Goal: Information Seeking & Learning: Learn about a topic

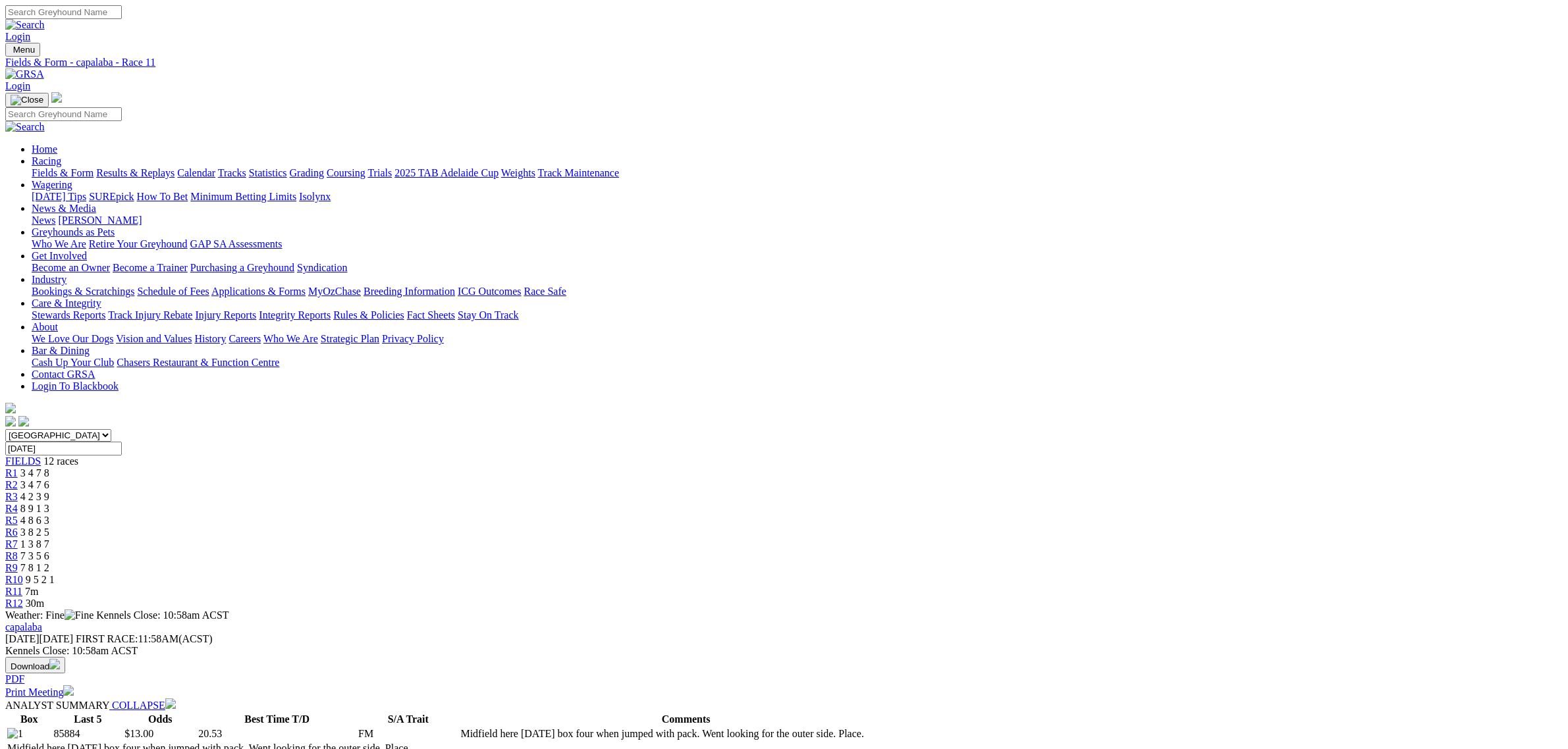
scroll to position [82, 0]
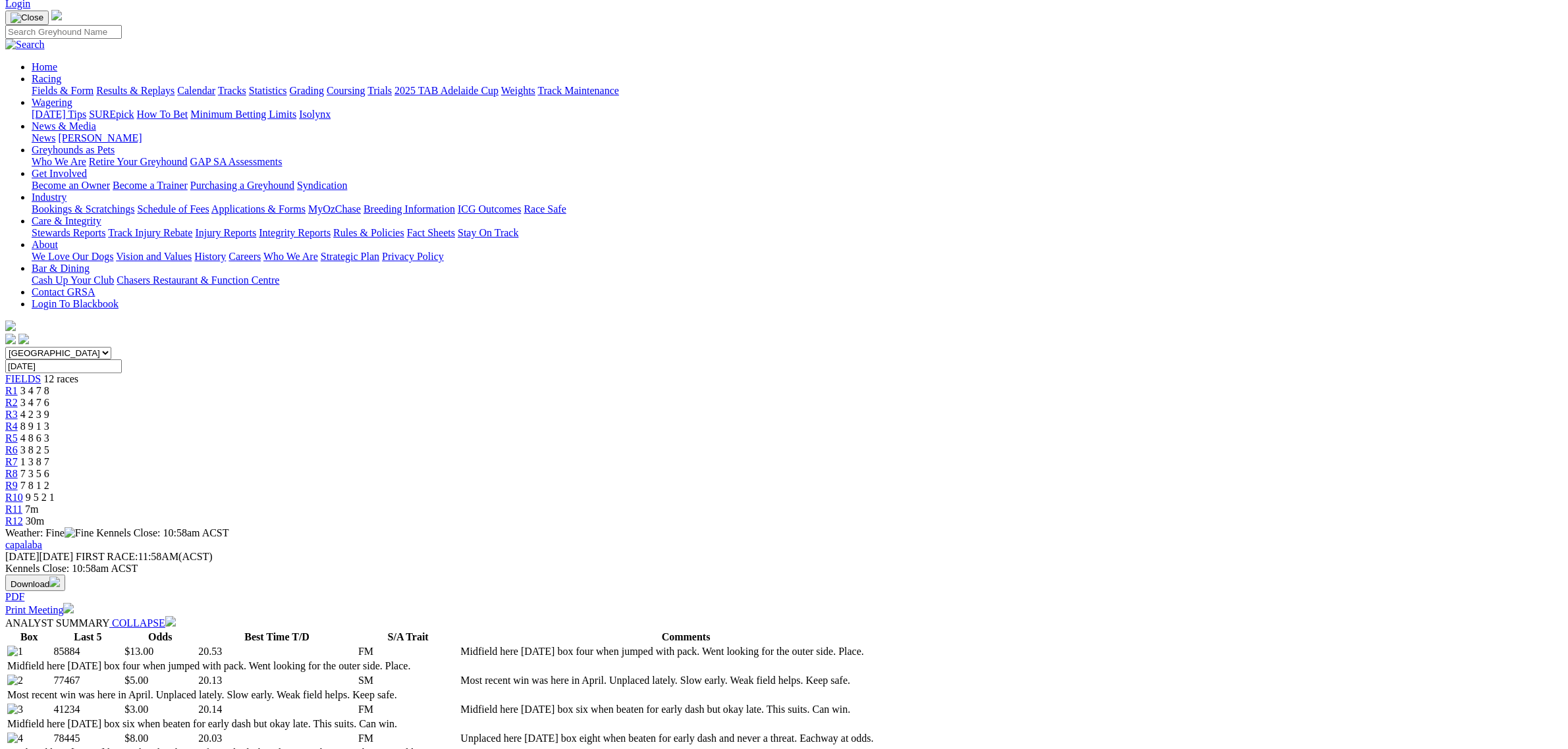
click at [94, 85] on link "Fields & Form" at bounding box center [63, 90] width 62 height 11
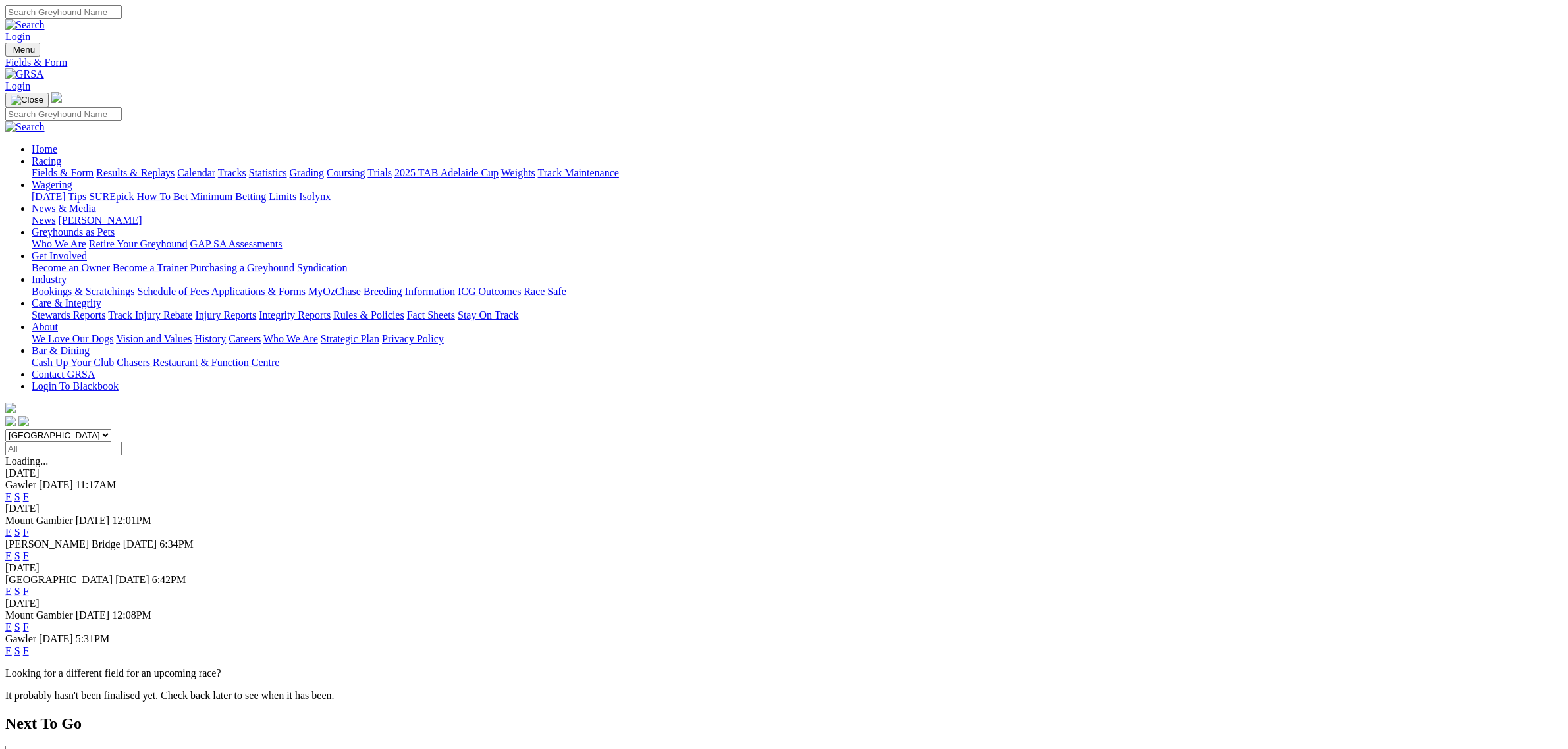
click at [111, 430] on select "South Australia New South Wales Northern Territory Queensland Tasmania Victoria…" at bounding box center [58, 436] width 106 height 13
select select "QLD"
click at [111, 430] on select "South Australia New South Wales Northern Territory Queensland Tasmania Victoria…" at bounding box center [58, 436] width 106 height 13
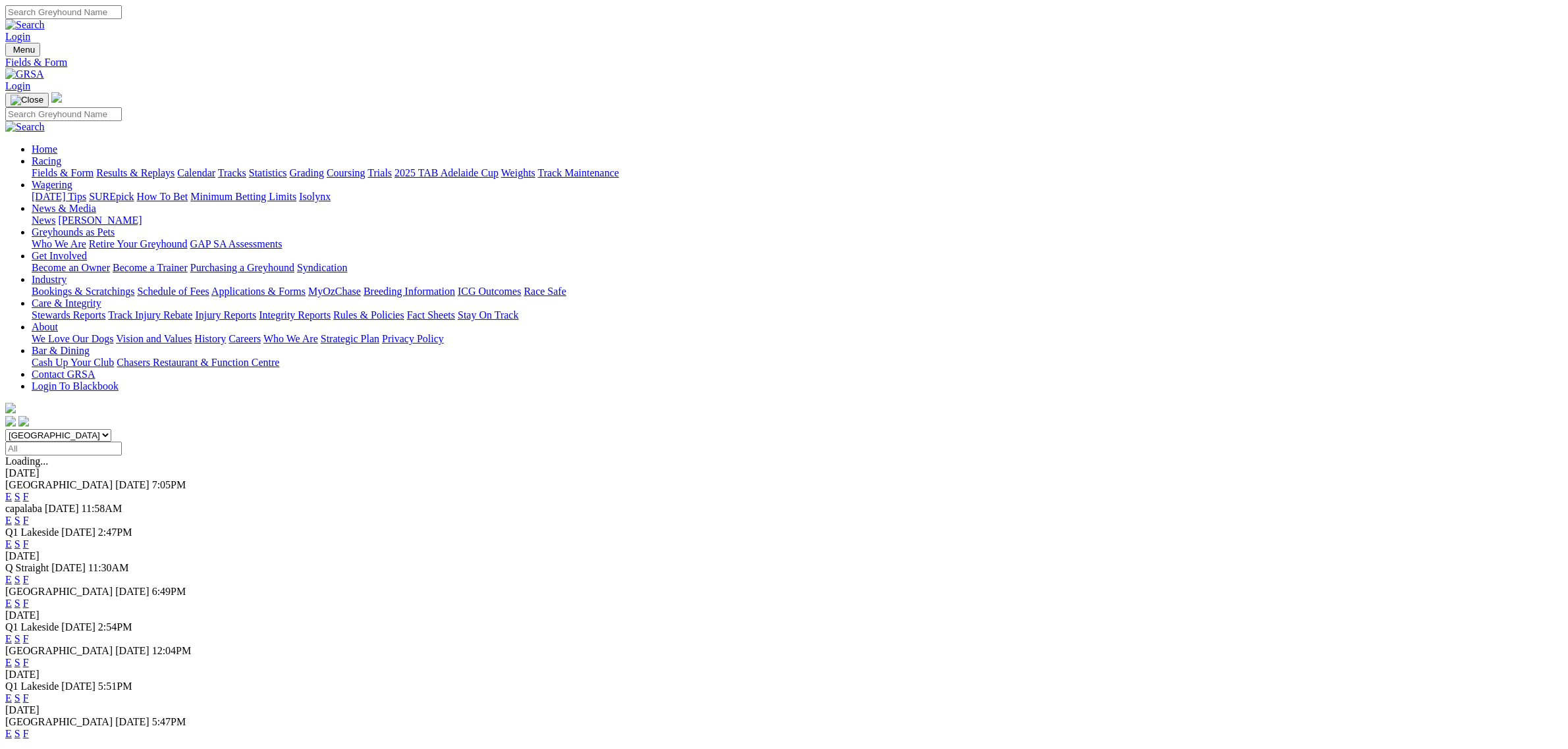
click at [12, 538] on link "E" at bounding box center [8, 544] width 6 height 11
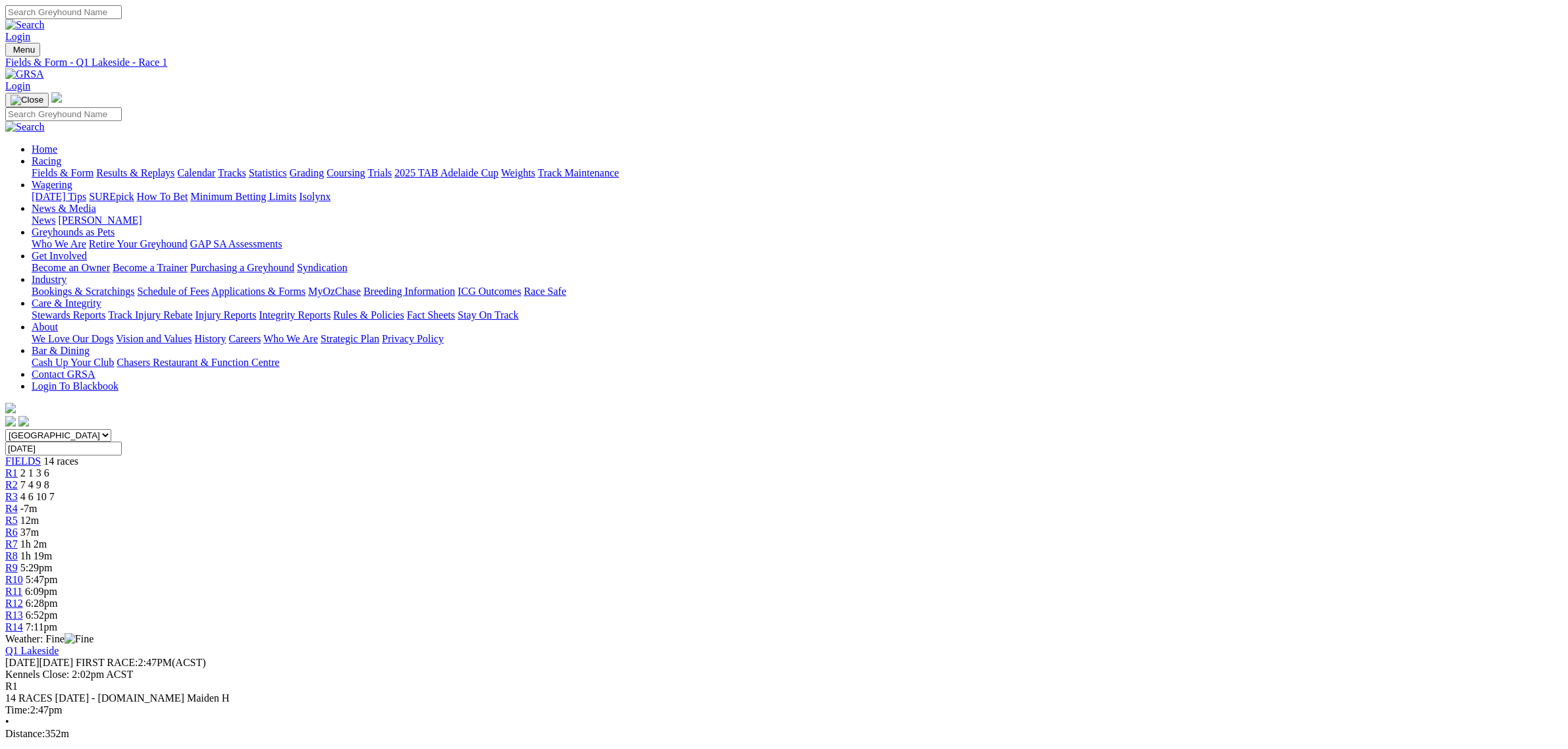
click at [17, 515] on span "R5" at bounding box center [12, 520] width 13 height 11
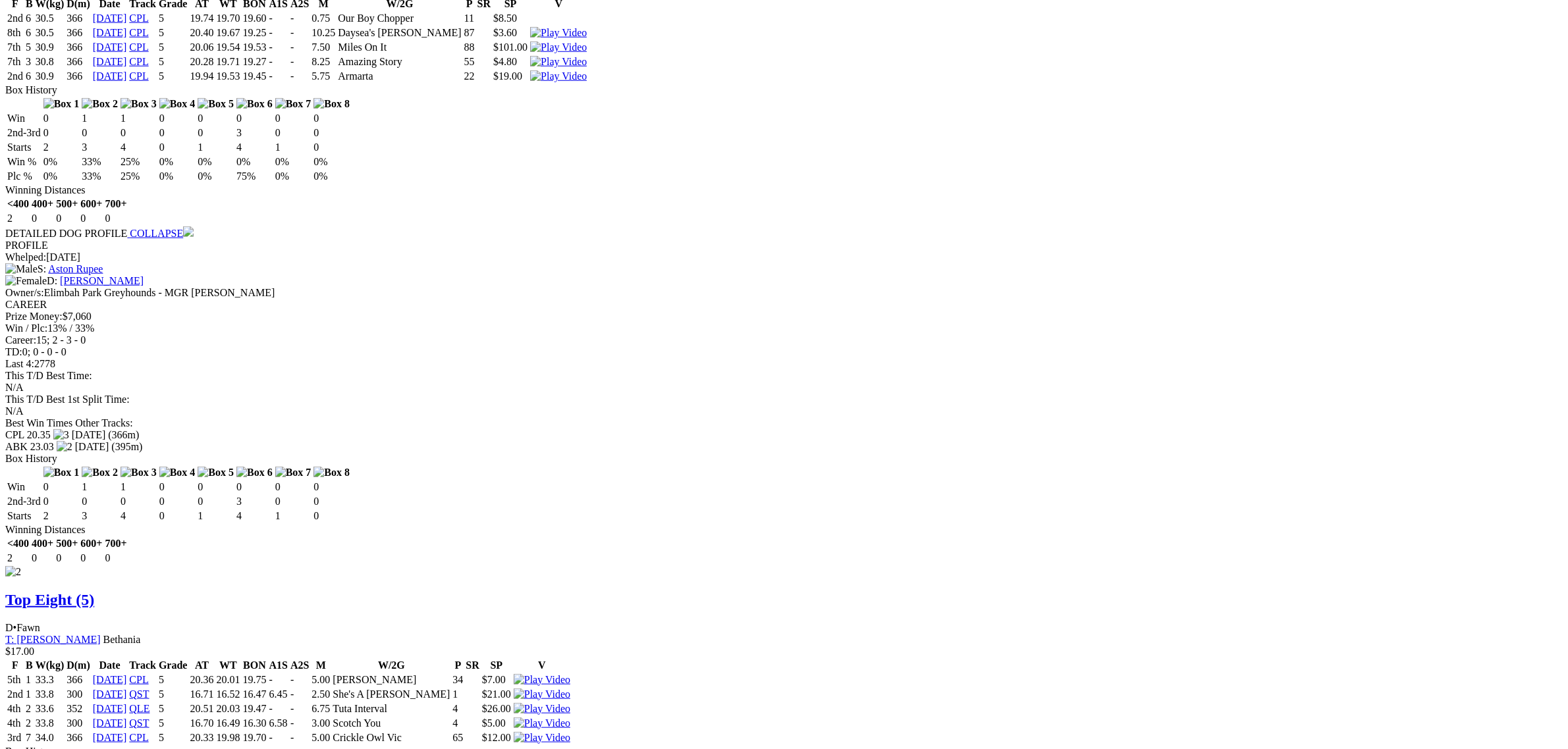
scroll to position [1482, 0]
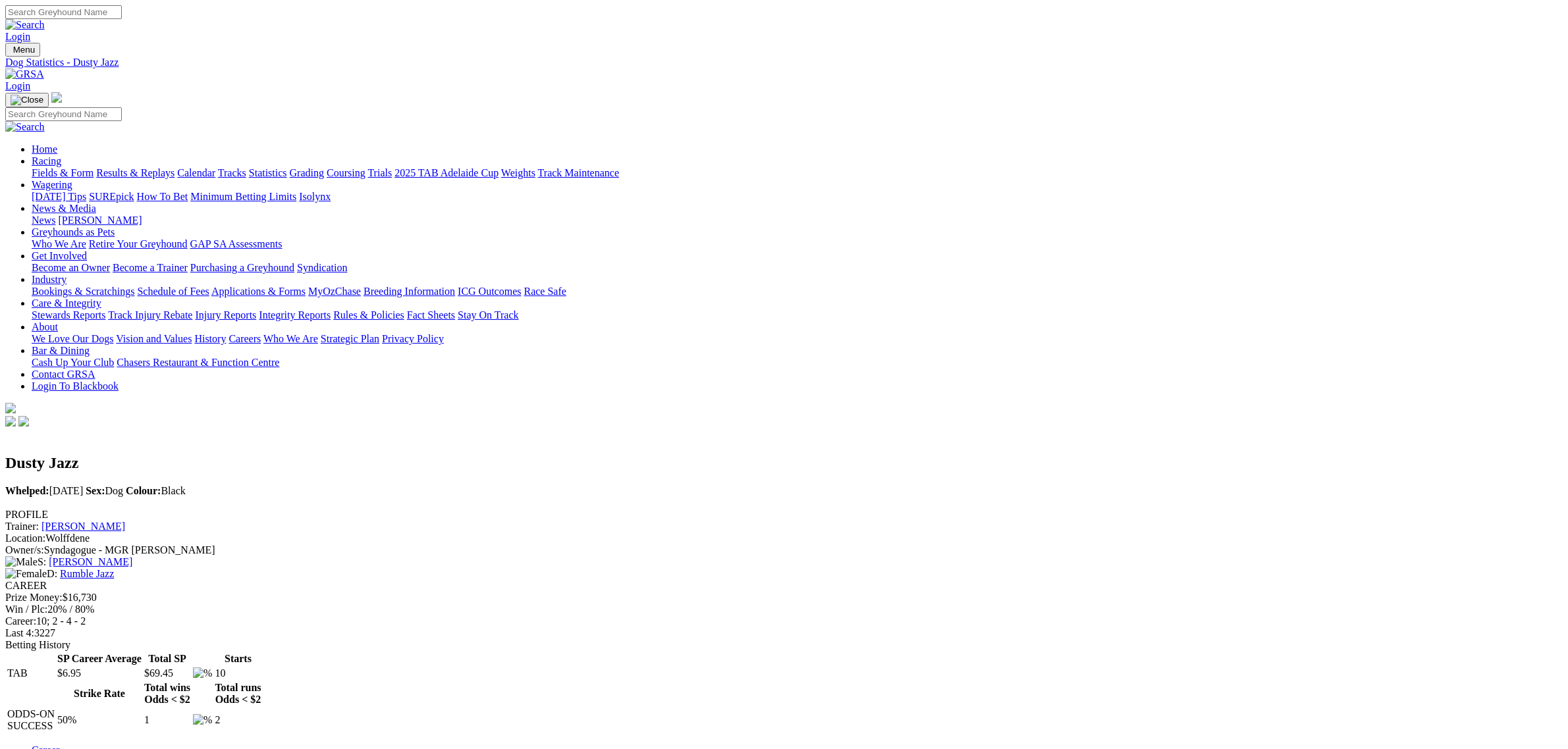
scroll to position [82, 0]
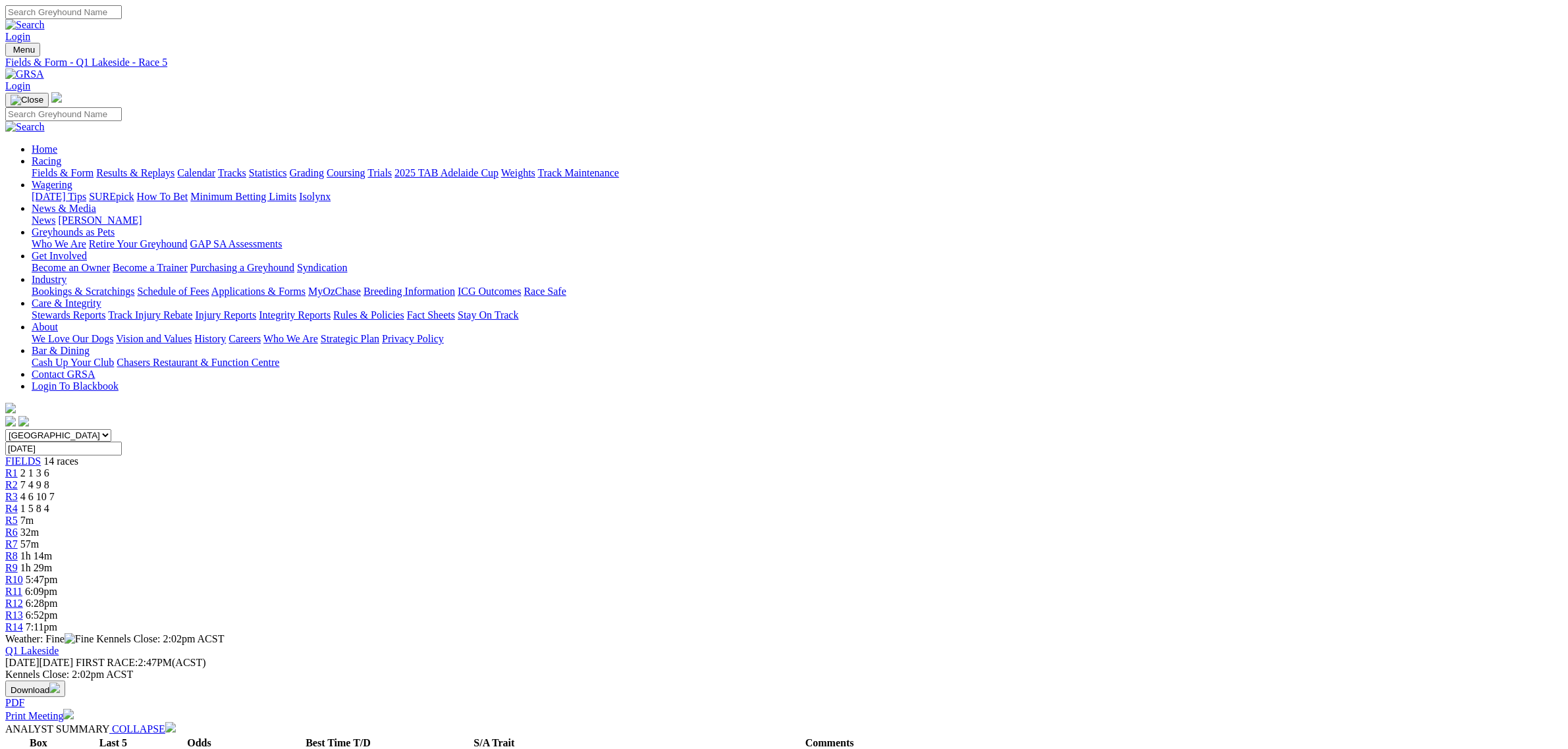
click at [759, 538] on div "R7 57m" at bounding box center [784, 544] width 1557 height 12
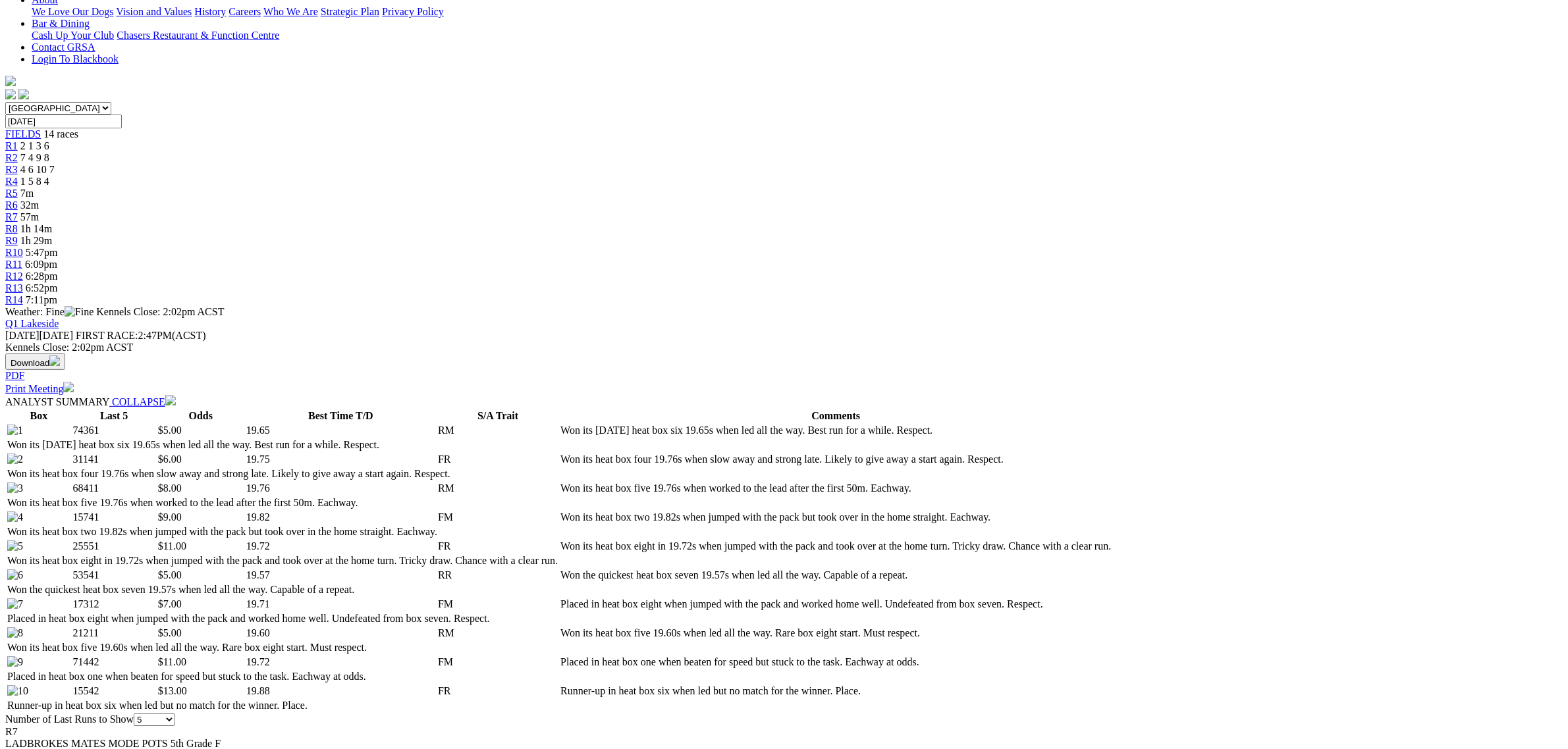
scroll to position [329, 0]
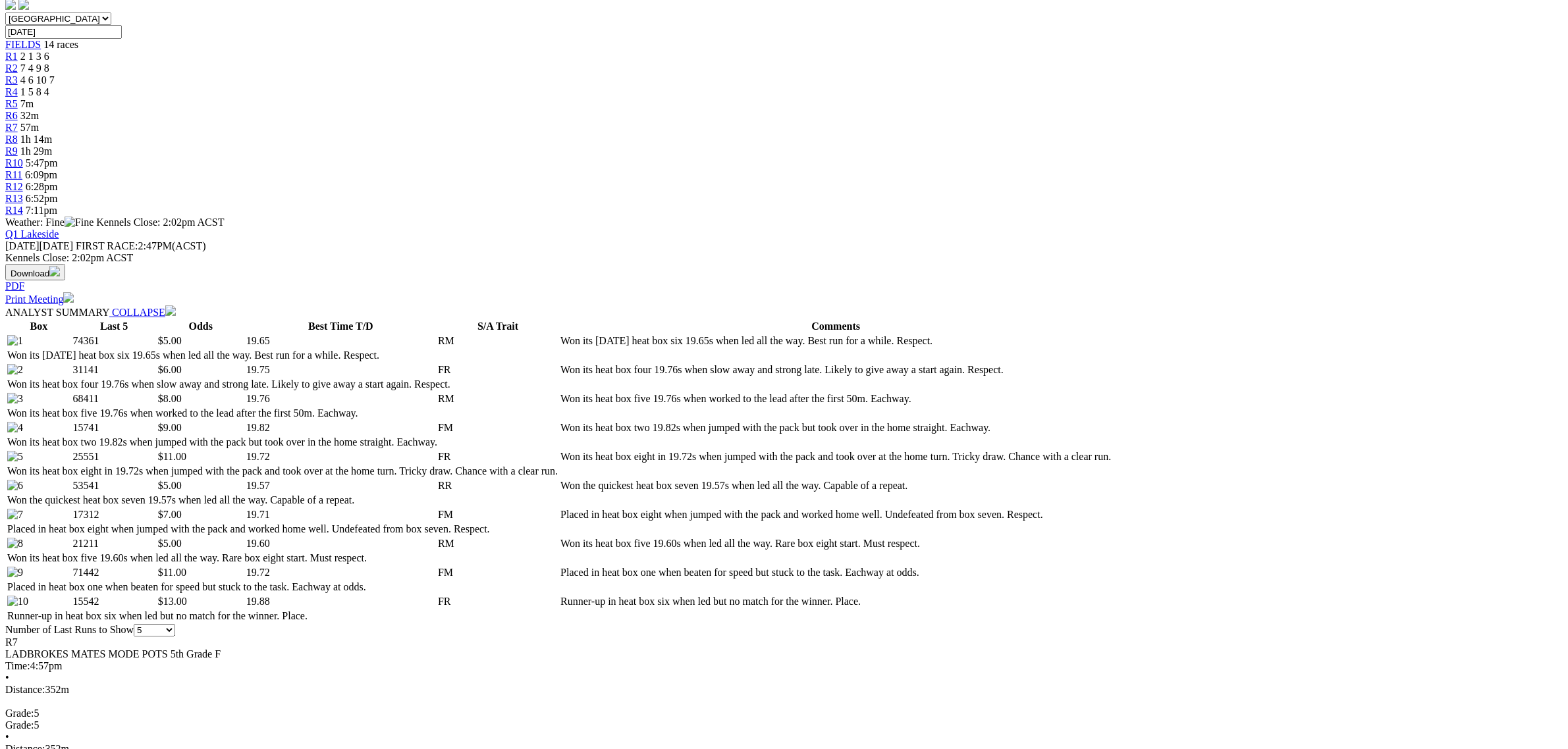
scroll to position [577, 0]
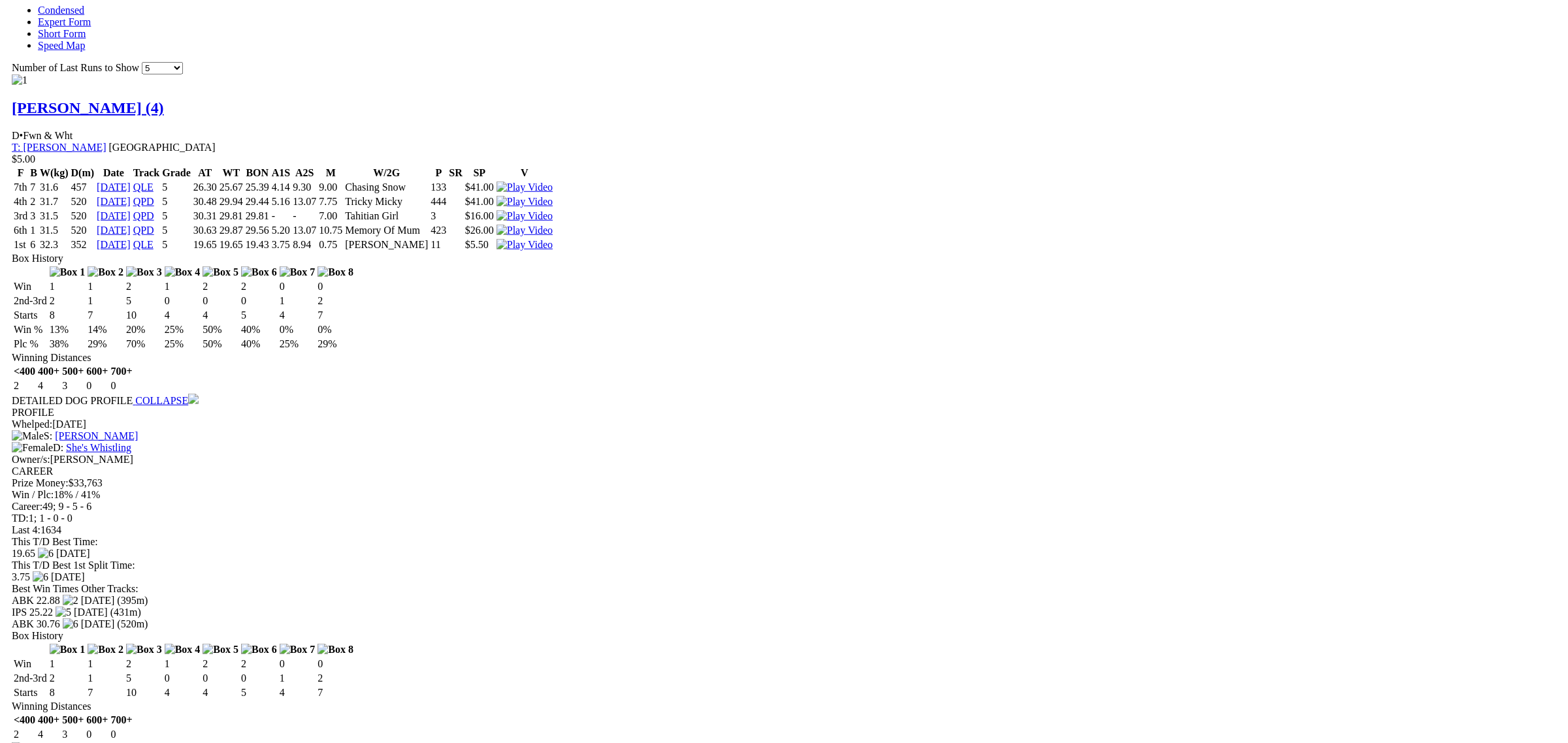
scroll to position [1307, 0]
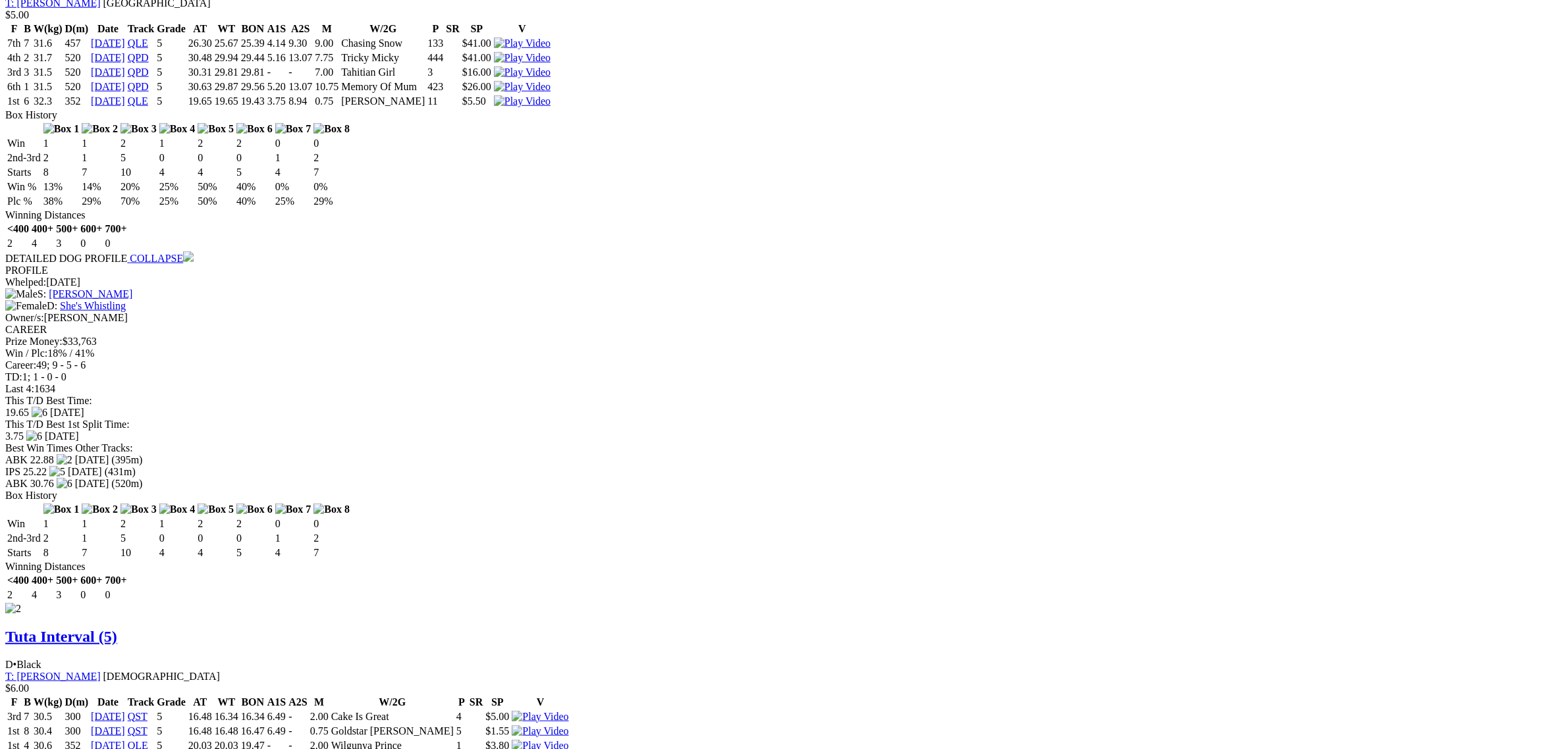
scroll to position [1482, 0]
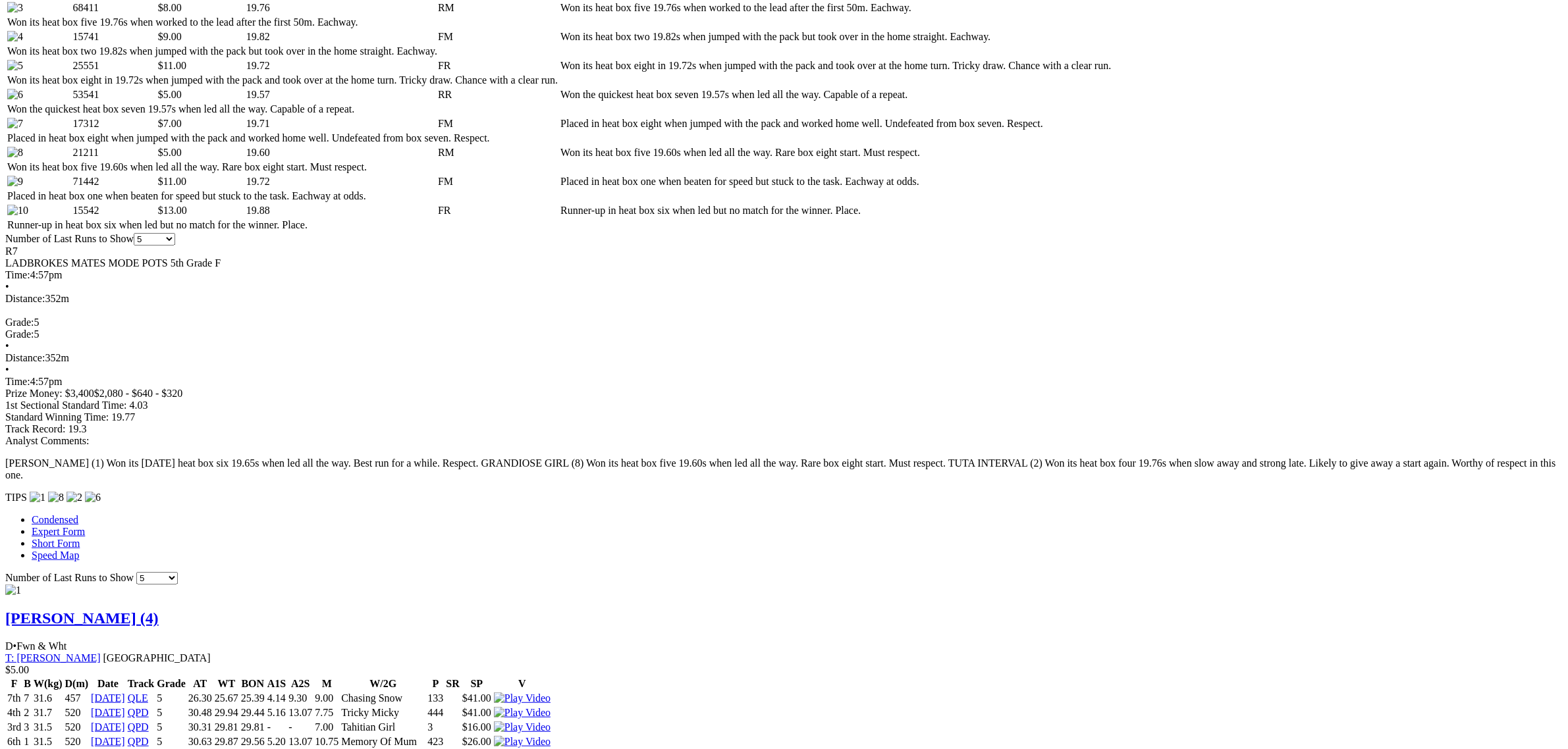
scroll to position [0, 0]
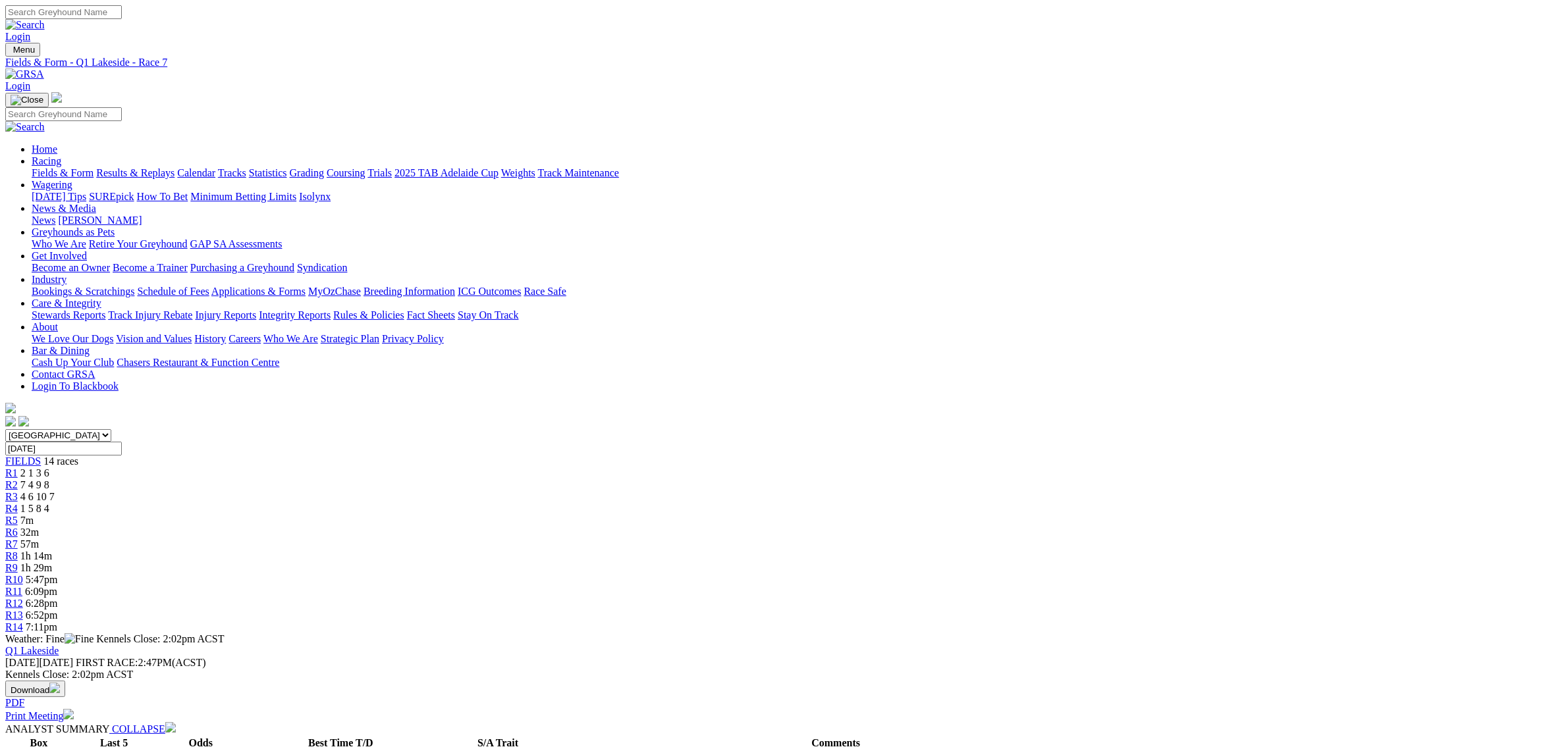
click at [52, 550] on span "1h 14m" at bounding box center [36, 556] width 32 height 11
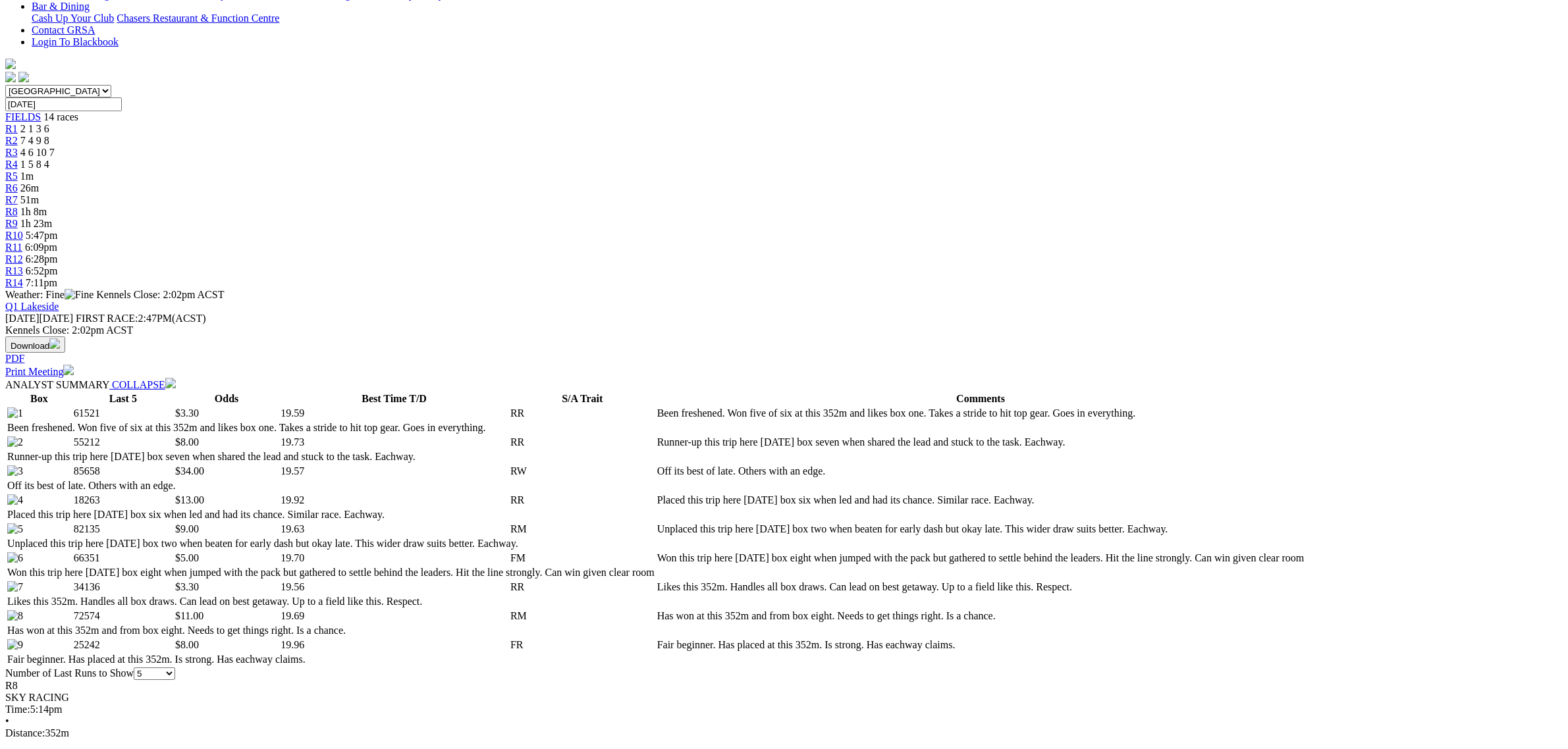
scroll to position [411, 0]
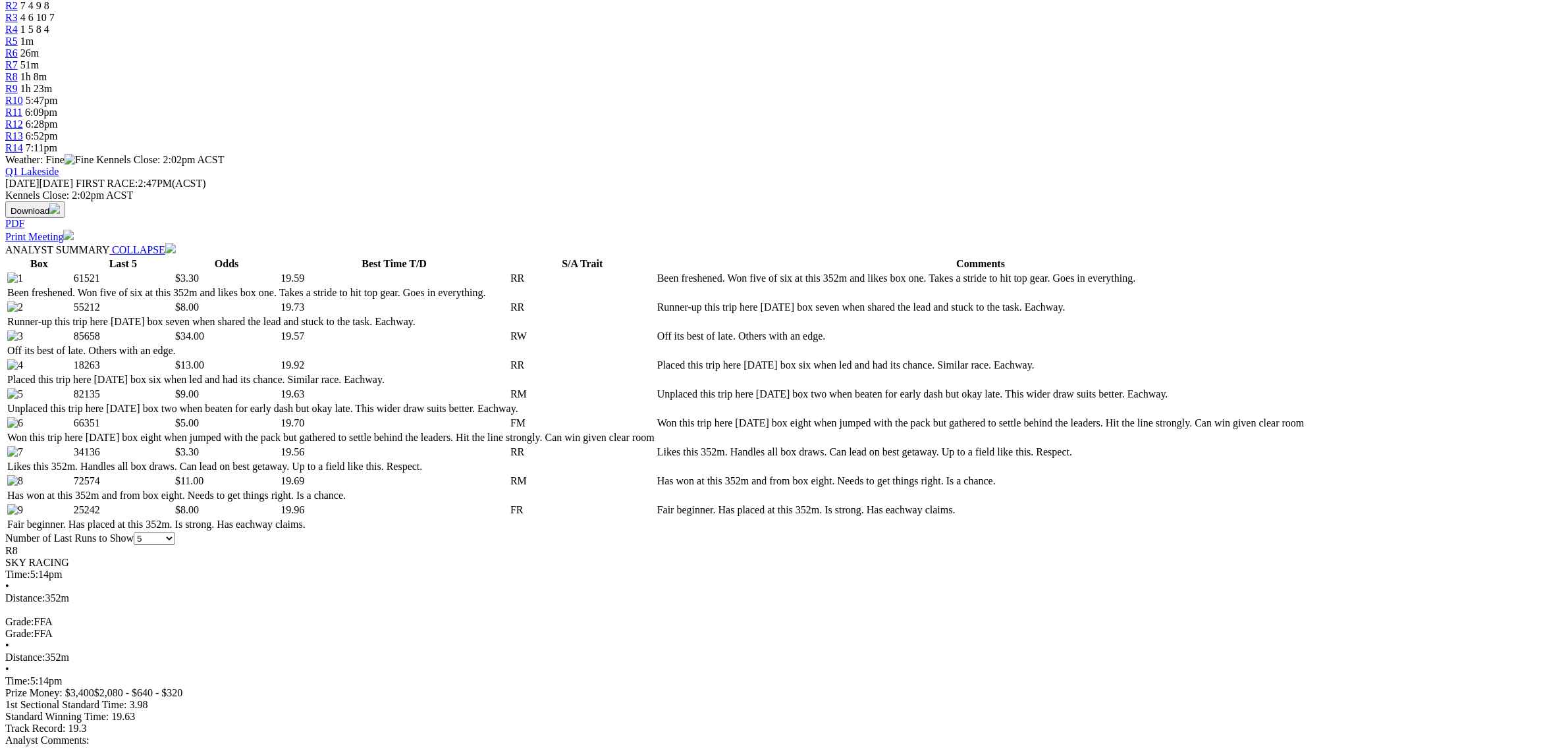
scroll to position [577, 0]
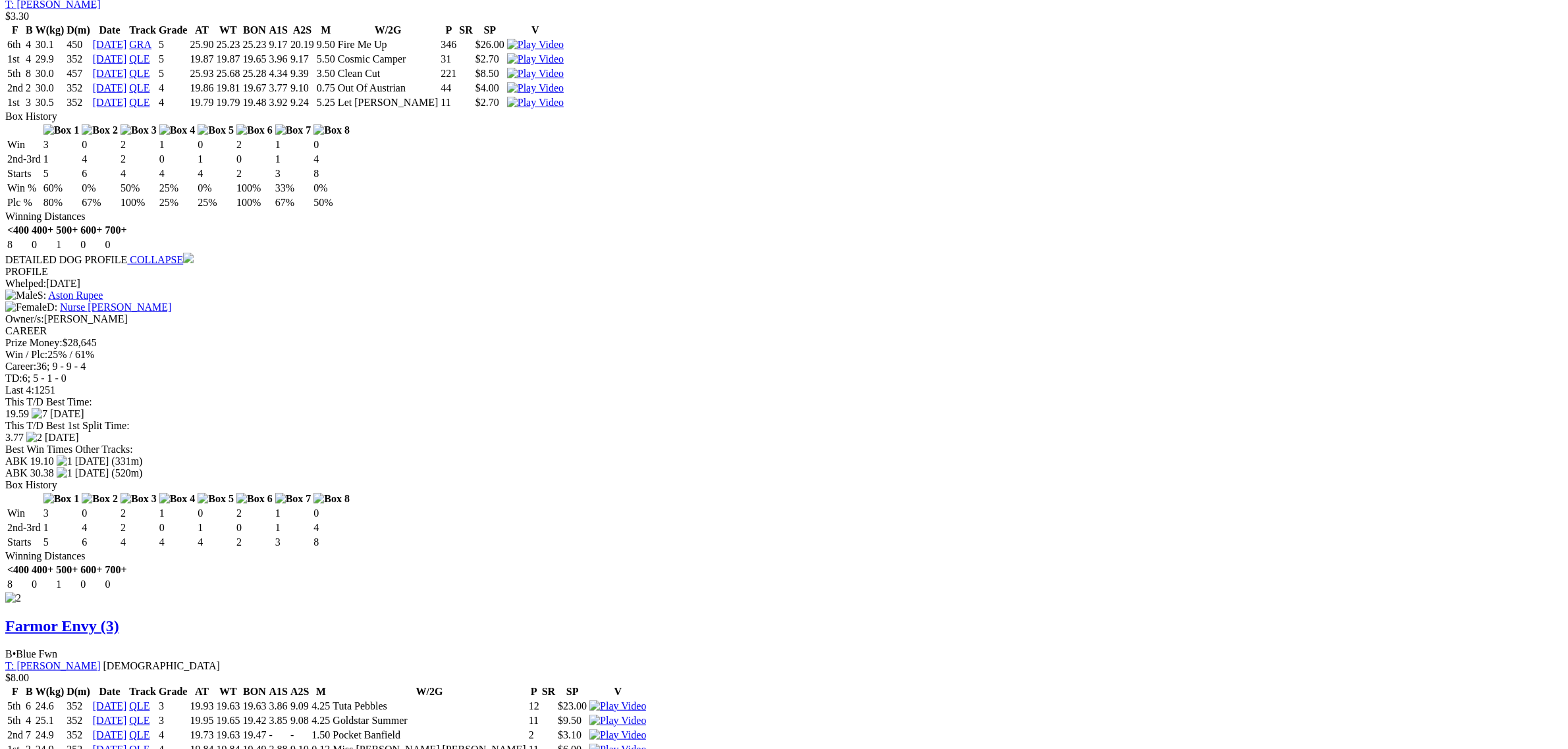
scroll to position [1564, 0]
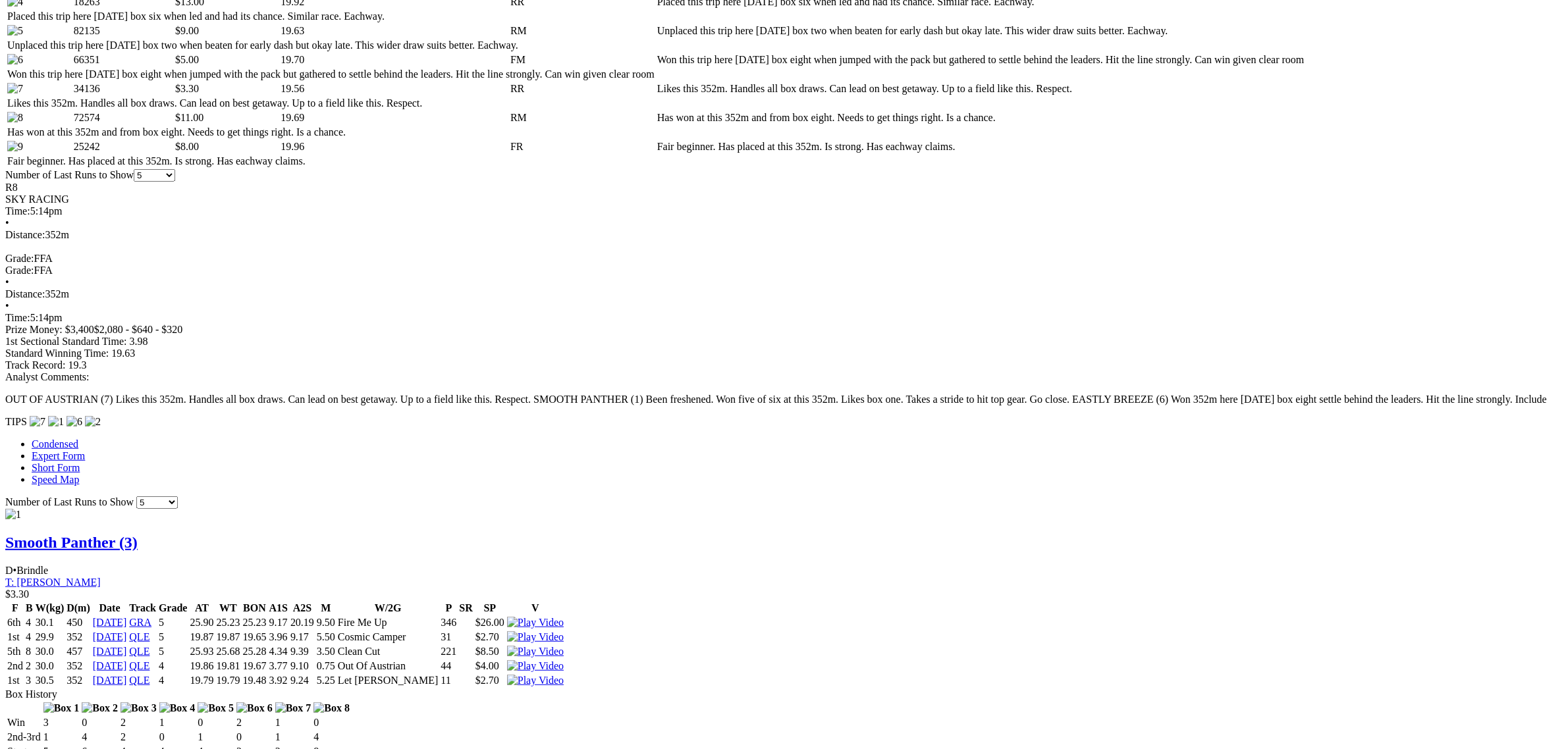
scroll to position [0, 0]
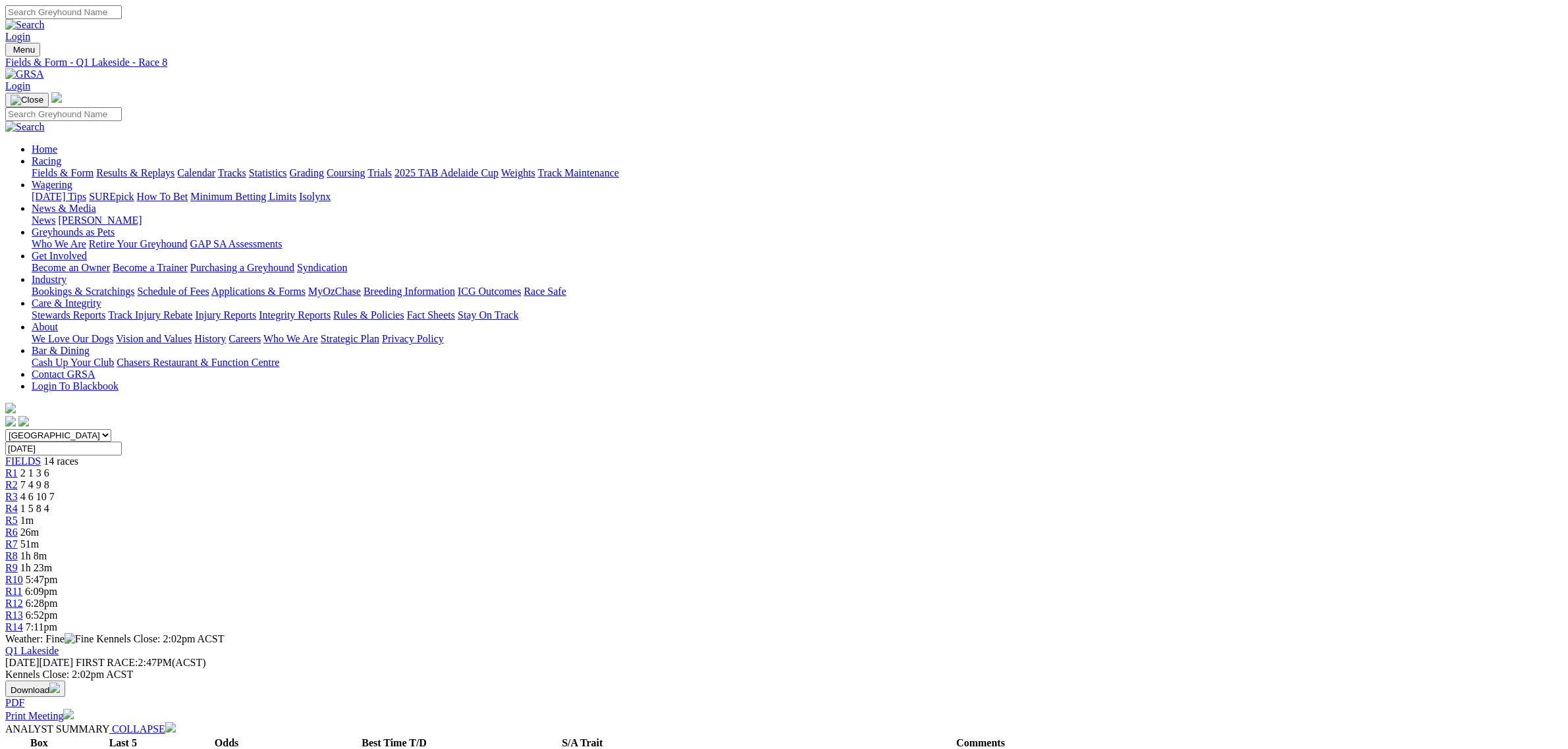
click at [39, 526] on span "26m" at bounding box center [29, 532] width 18 height 11
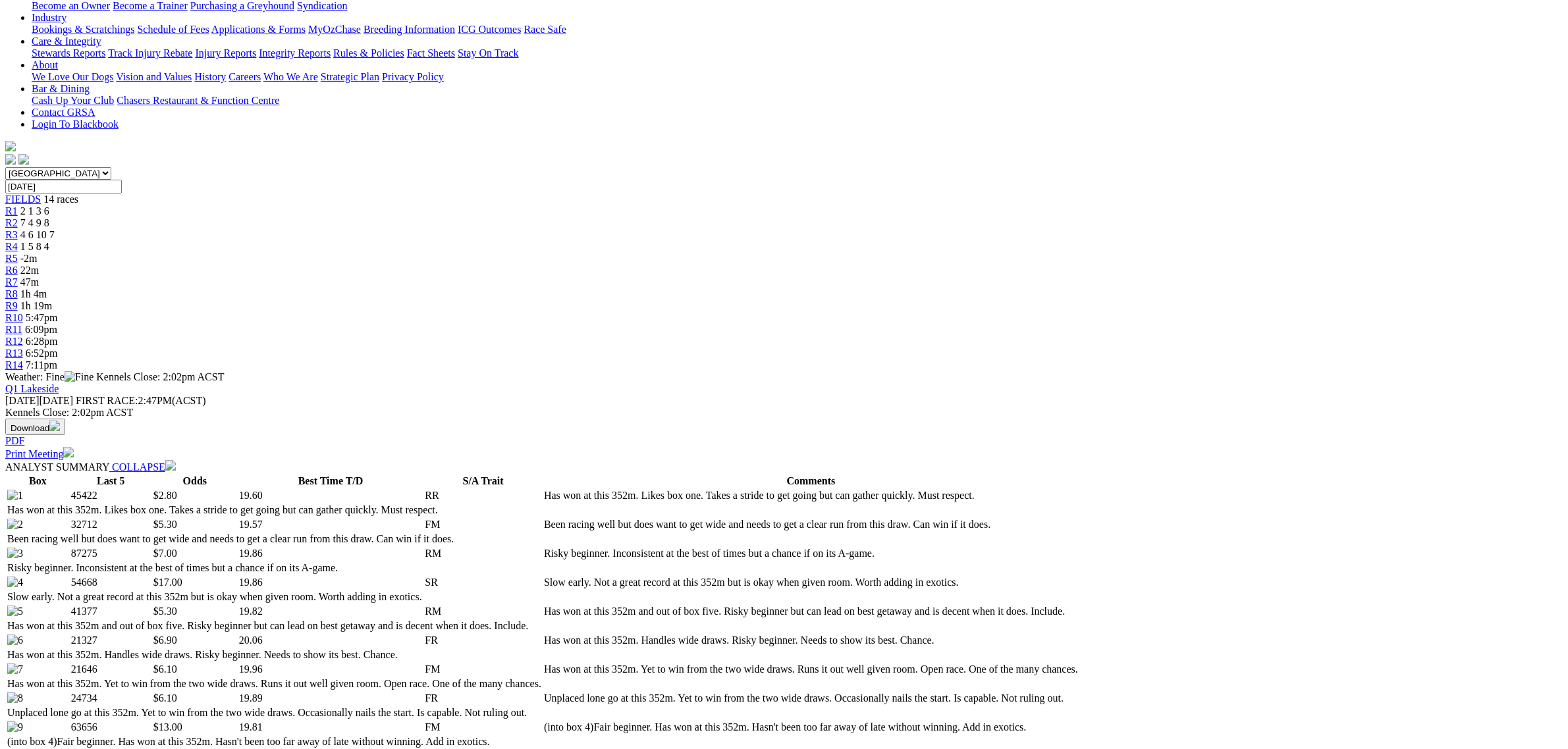
scroll to position [659, 0]
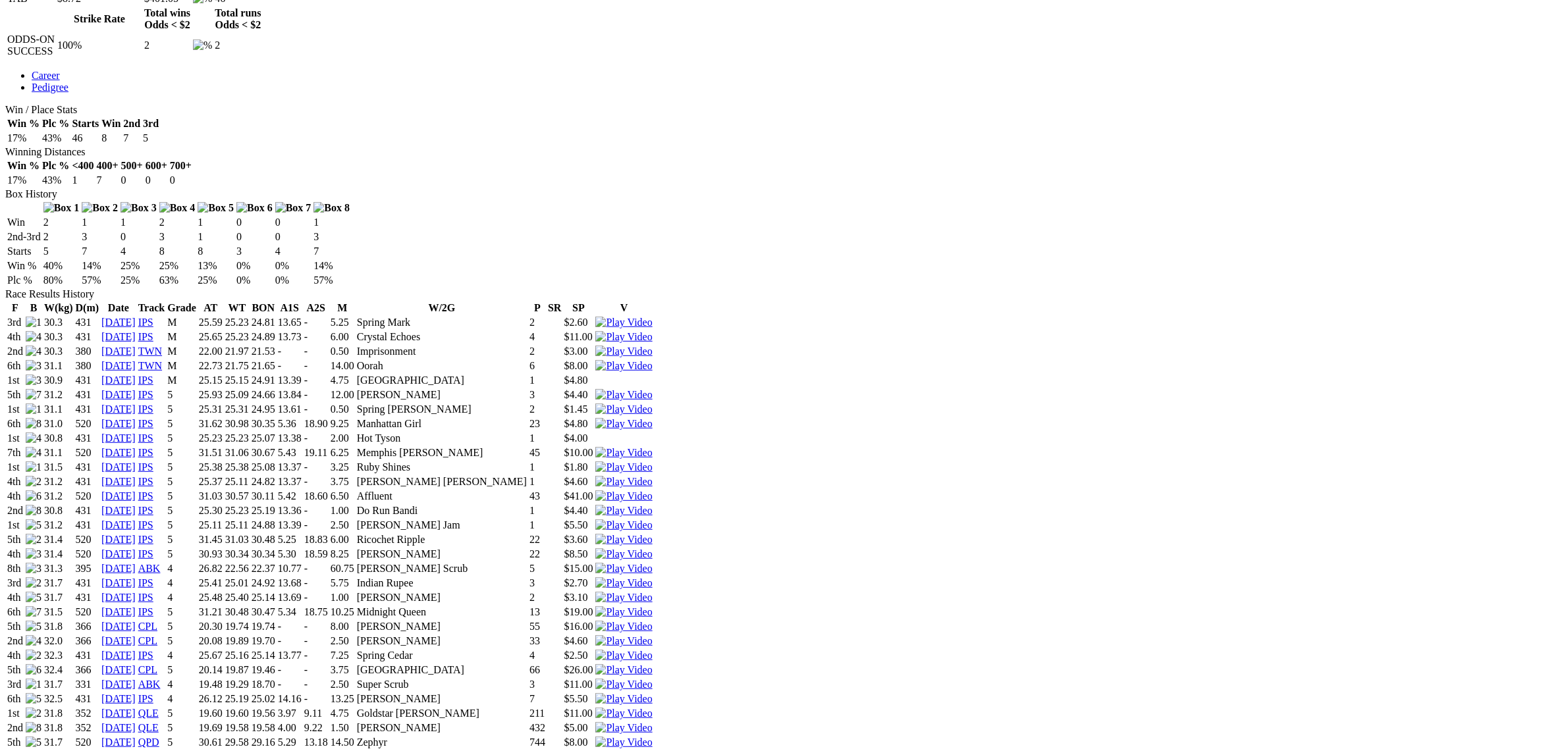
scroll to position [906, 0]
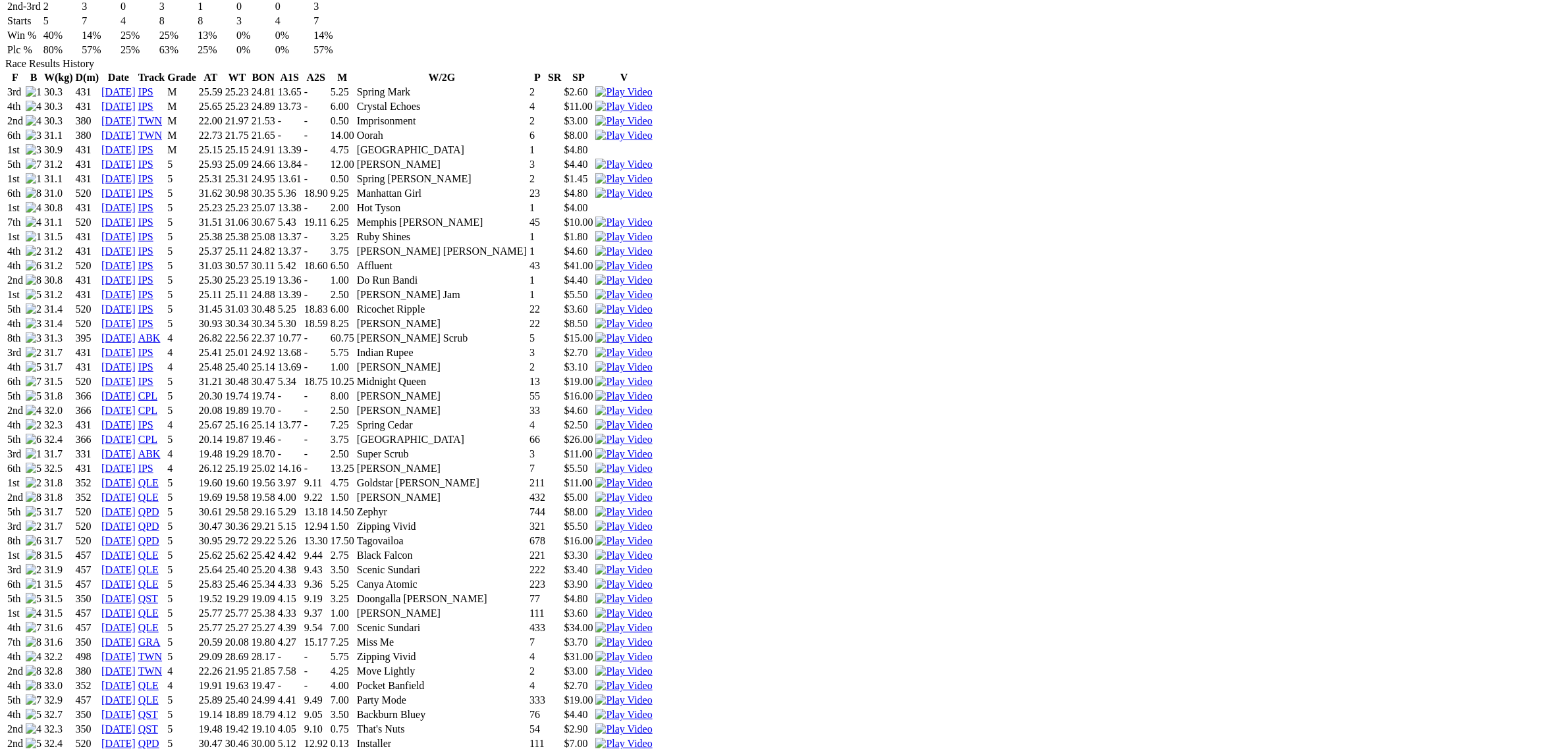
click at [652, 477] on img at bounding box center [624, 483] width 57 height 12
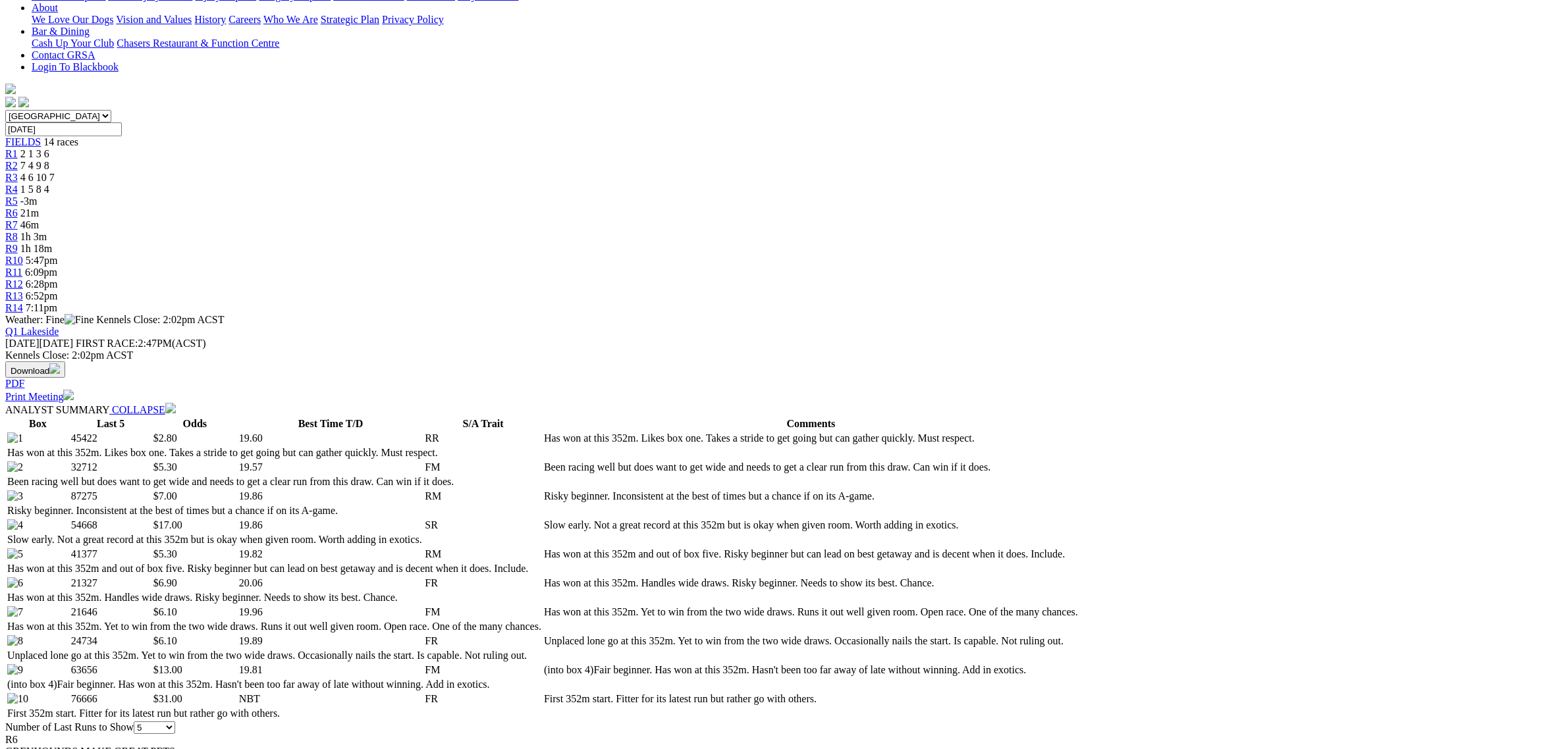
scroll to position [577, 0]
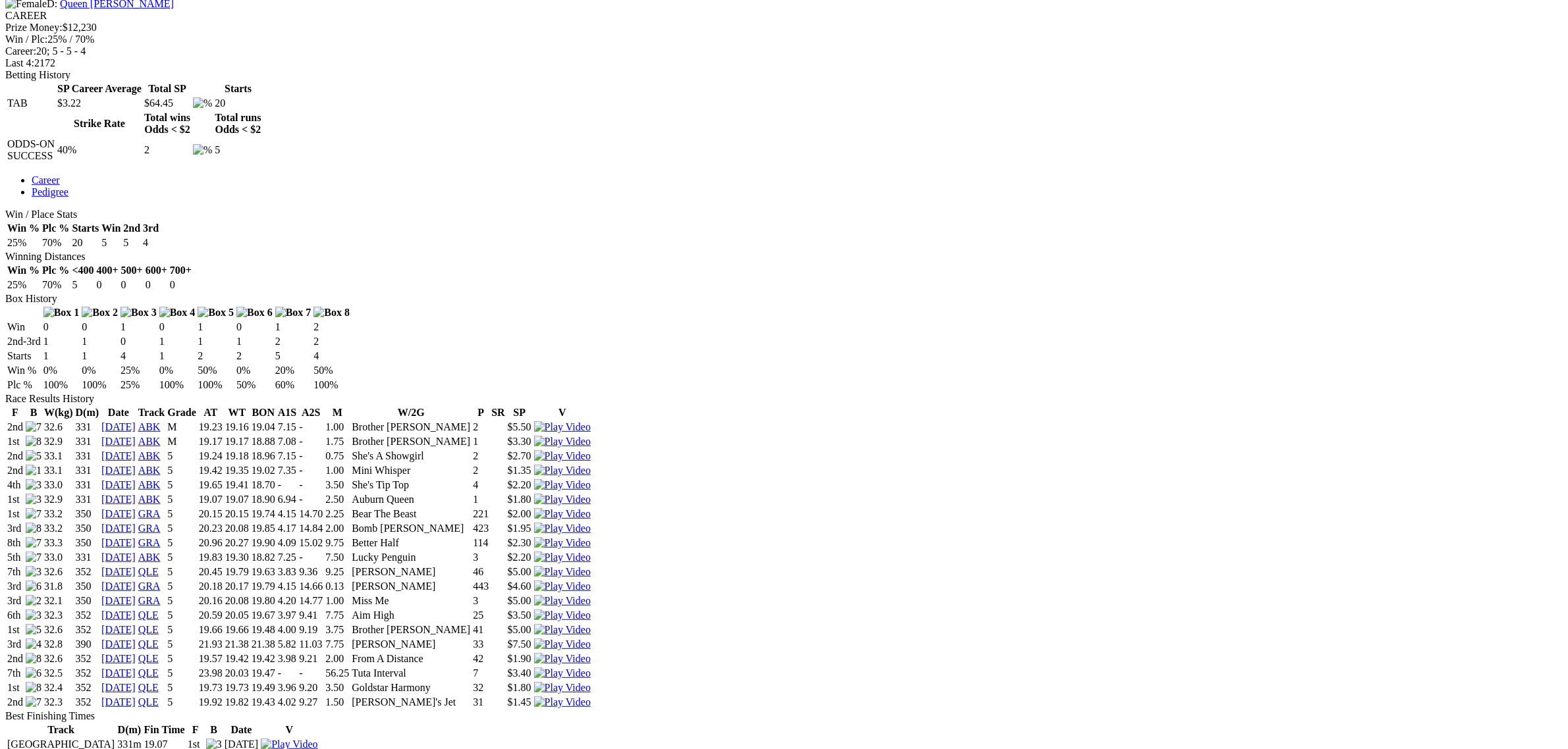
scroll to position [577, 0]
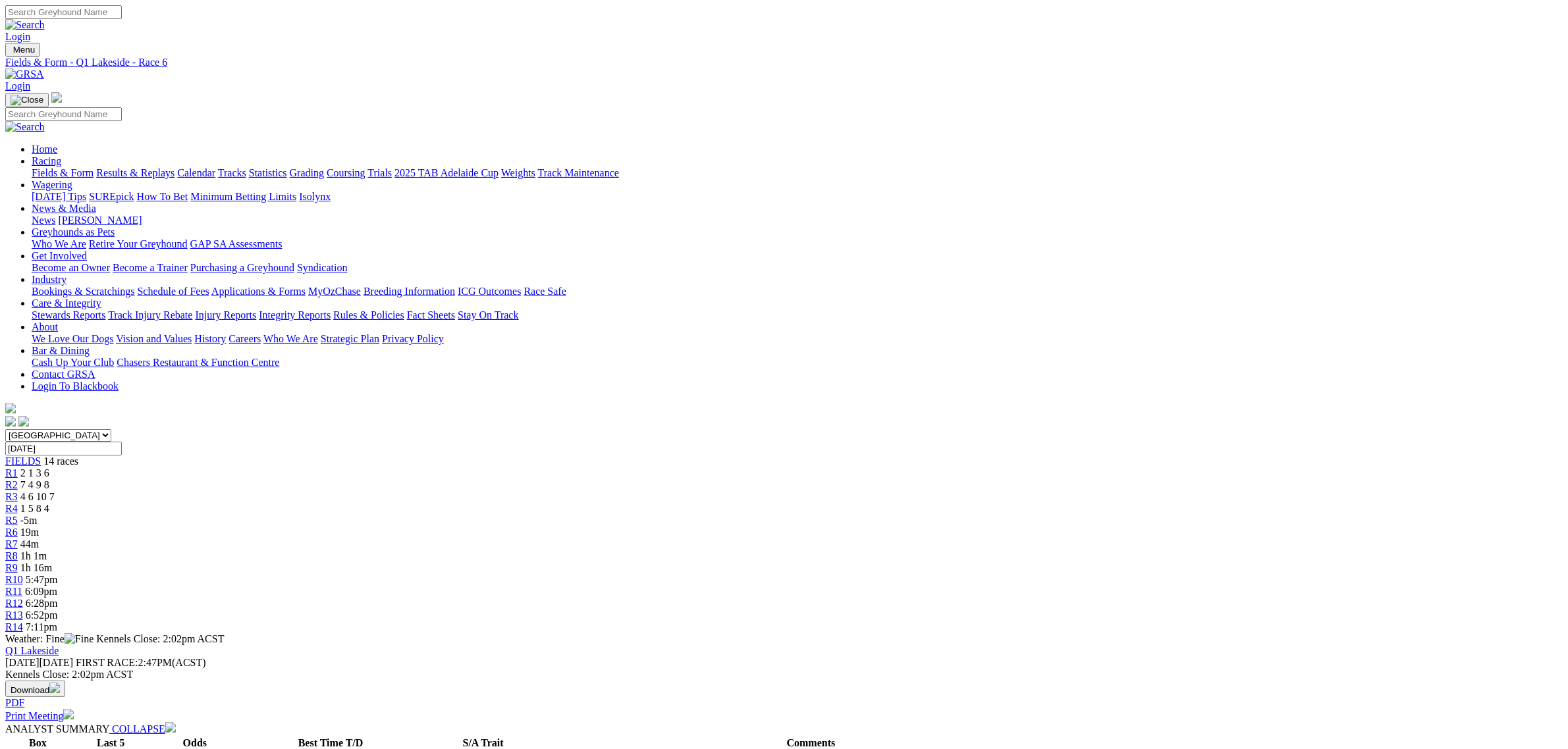
click at [877, 562] on div "R9 1h 16m" at bounding box center [784, 567] width 1557 height 12
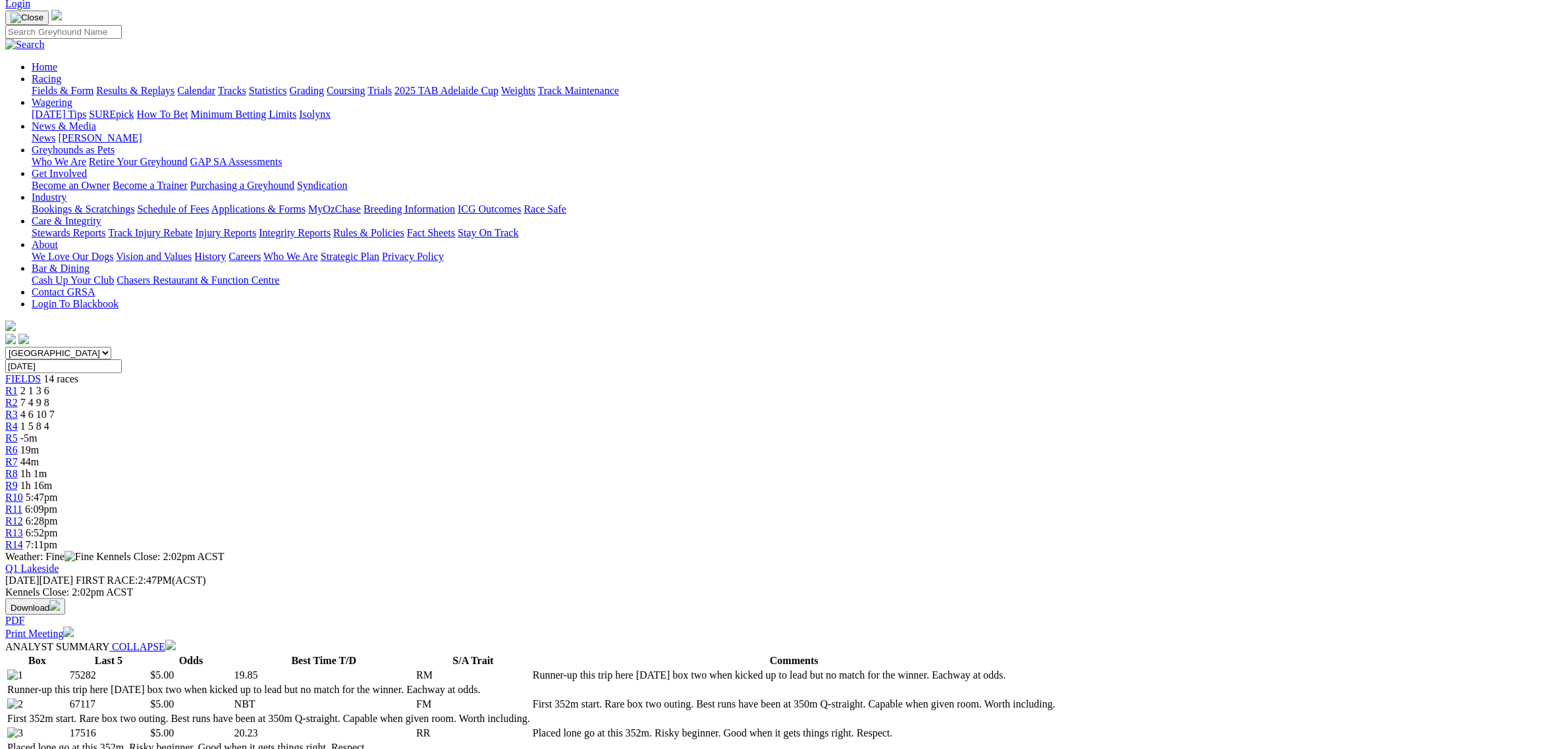
scroll to position [494, 0]
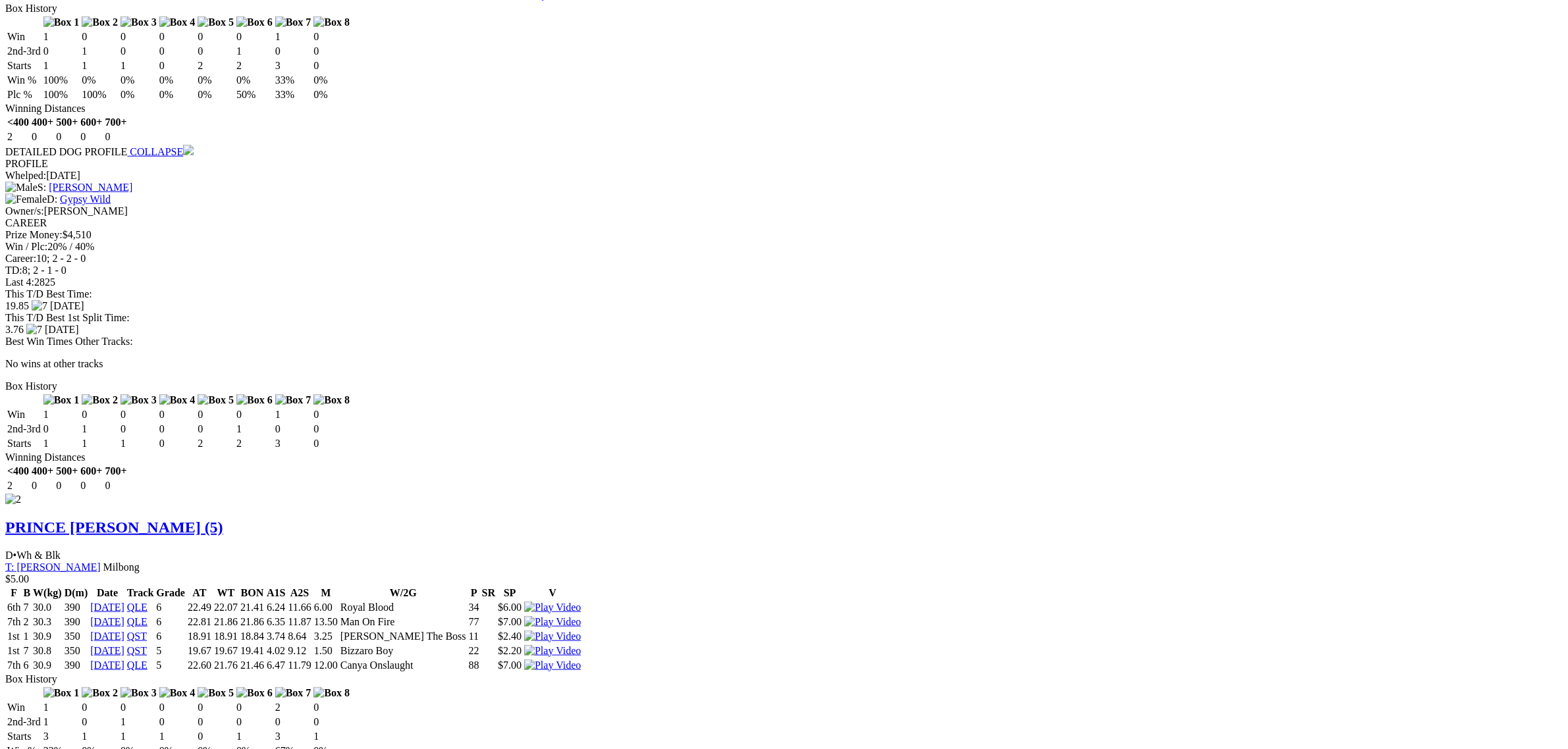
scroll to position [1564, 0]
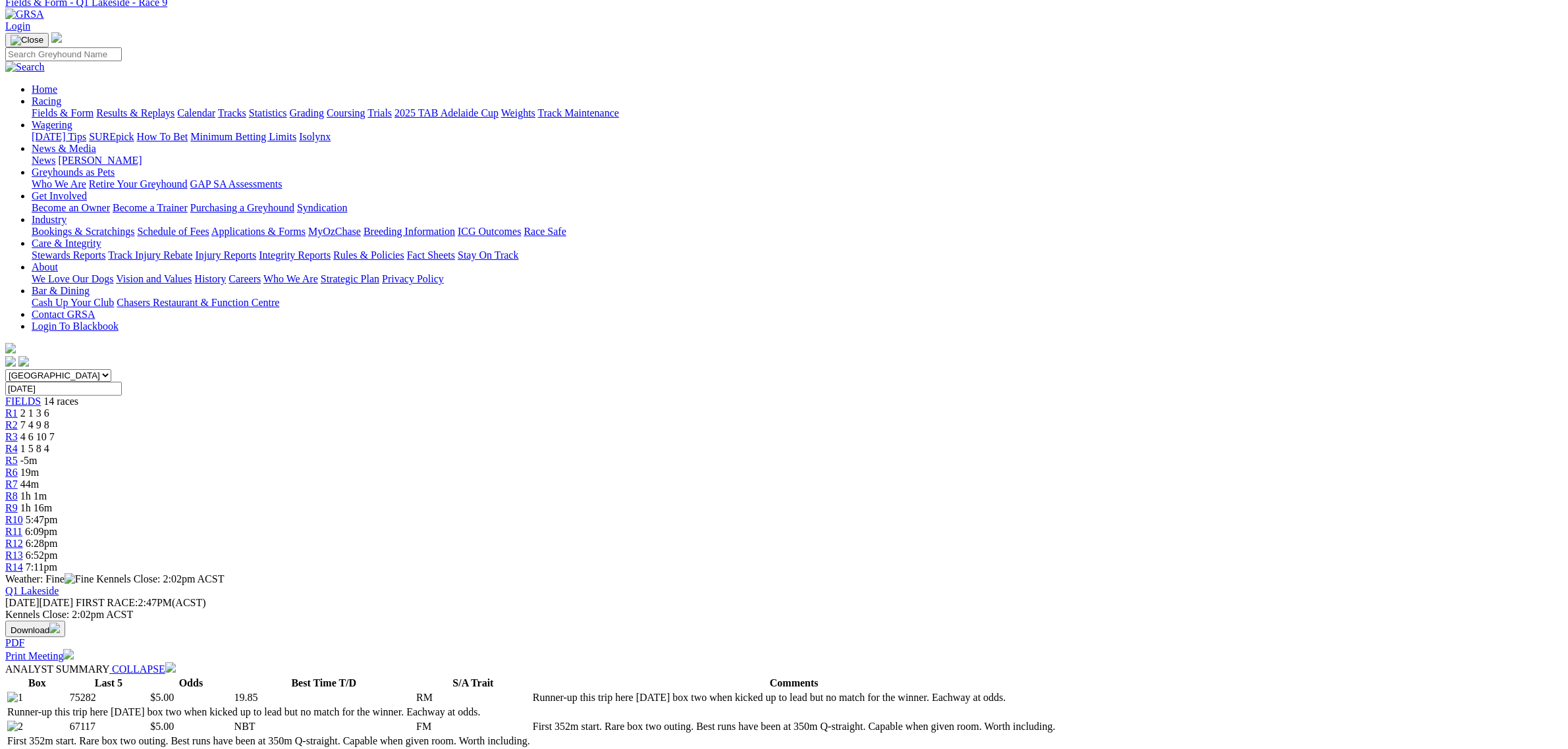
scroll to position [0, 0]
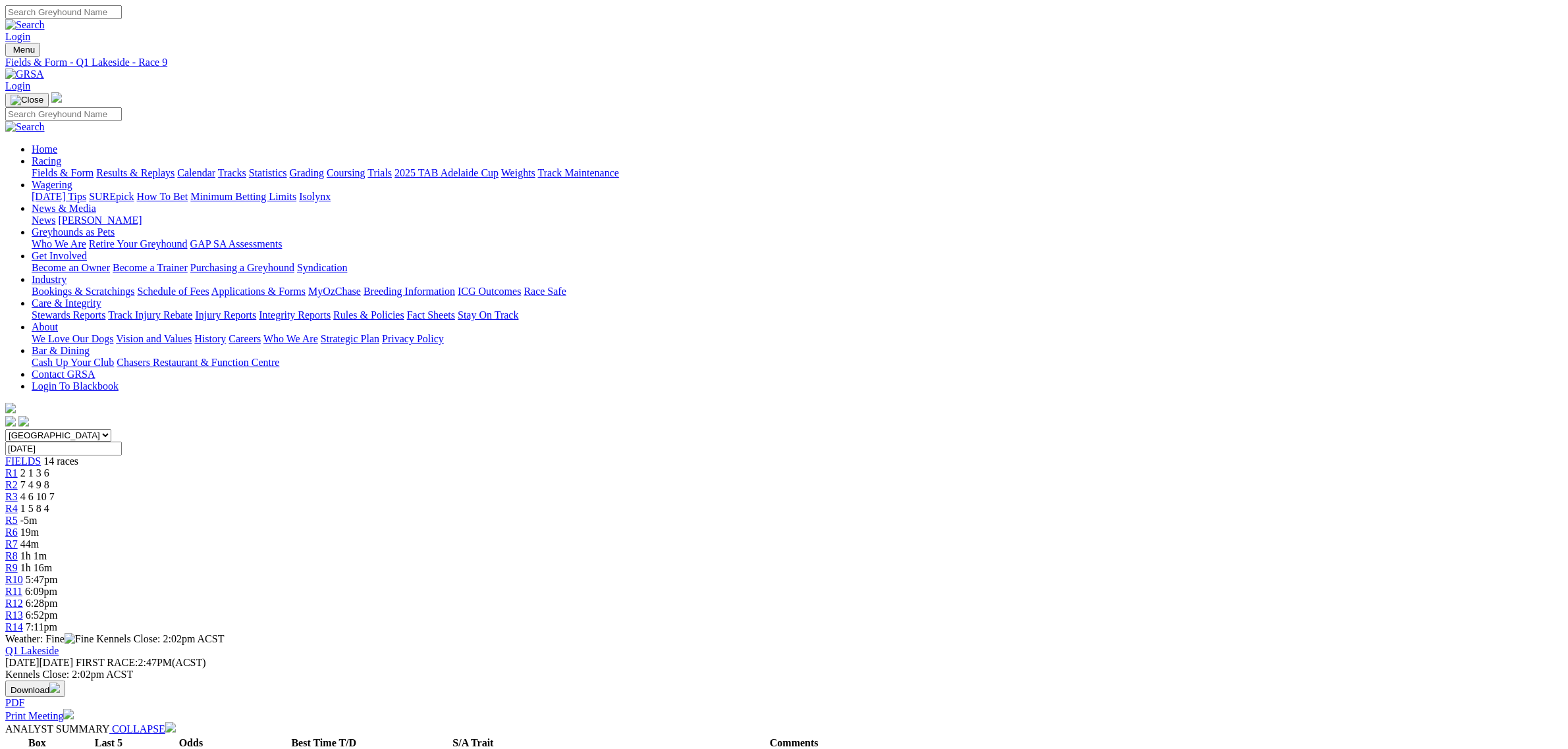
click at [39, 526] on span "19m" at bounding box center [29, 532] width 18 height 11
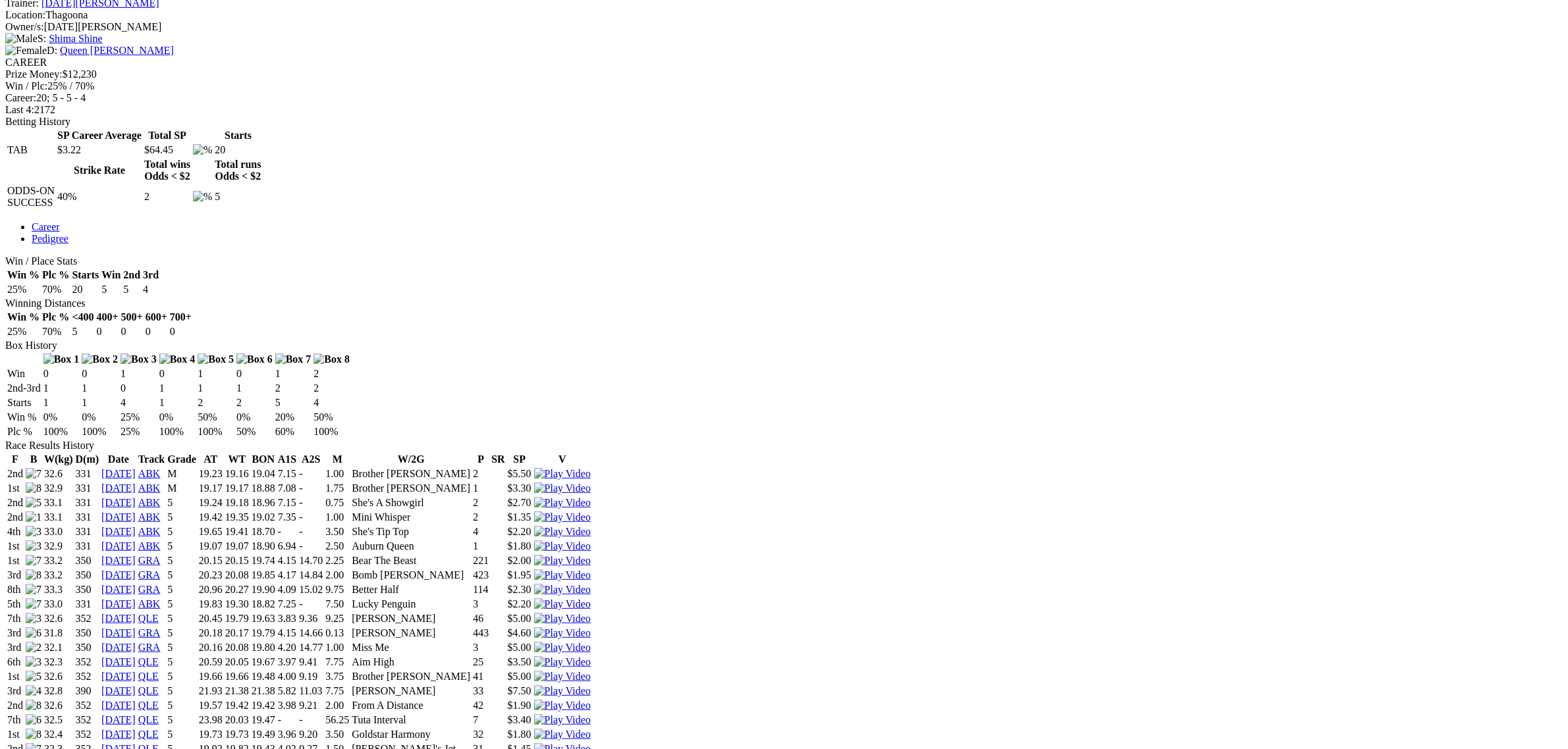
scroll to position [411, 0]
